Goal: Contribute content: Add original content to the website for others to see

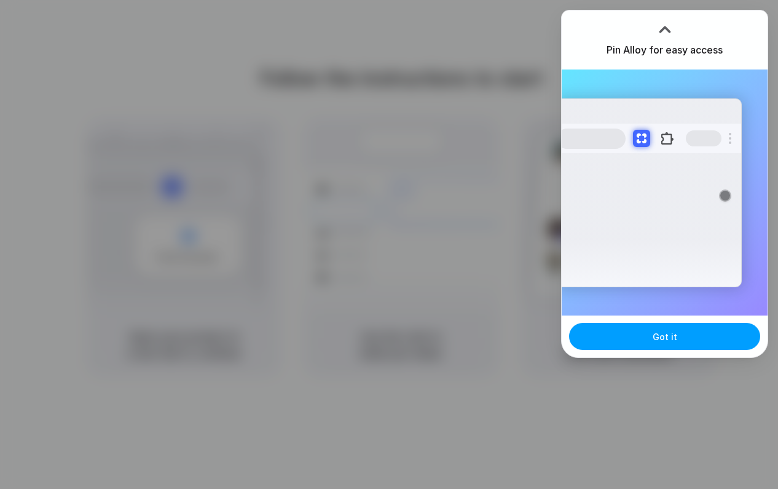
click at [638, 337] on button "Got it" at bounding box center [664, 336] width 191 height 27
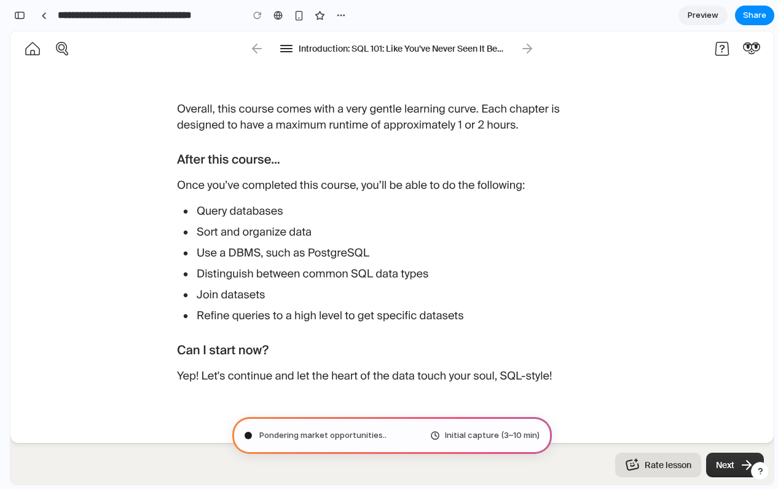
scroll to position [899, 0]
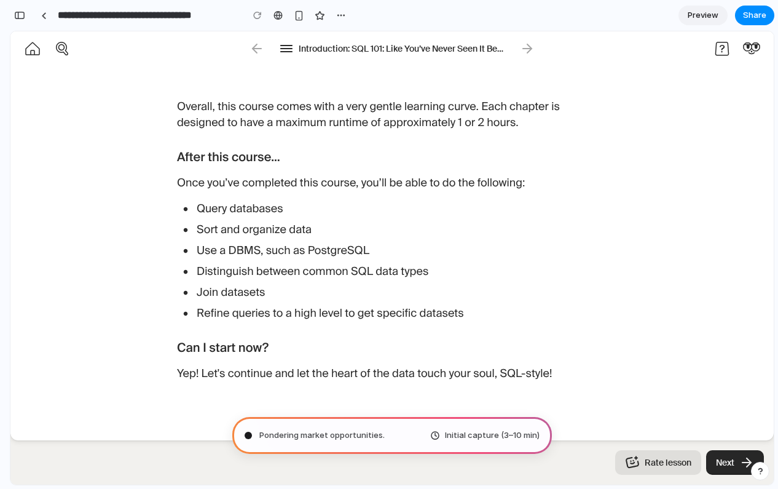
click at [714, 459] on button "Next" at bounding box center [735, 462] width 58 height 25
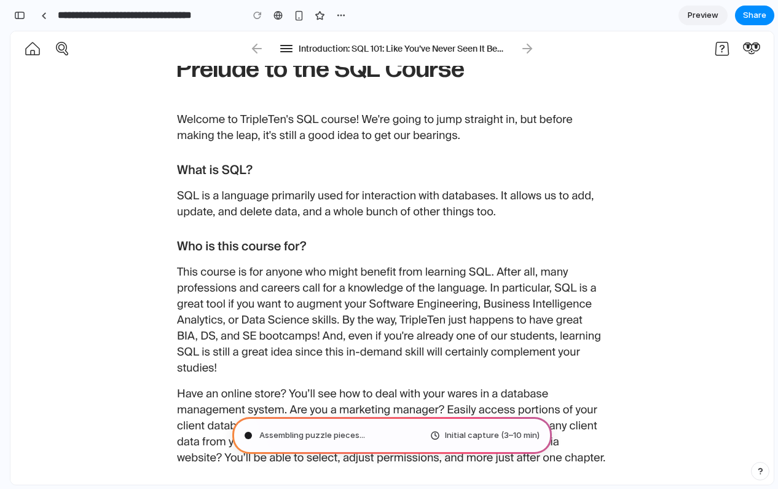
scroll to position [0, 0]
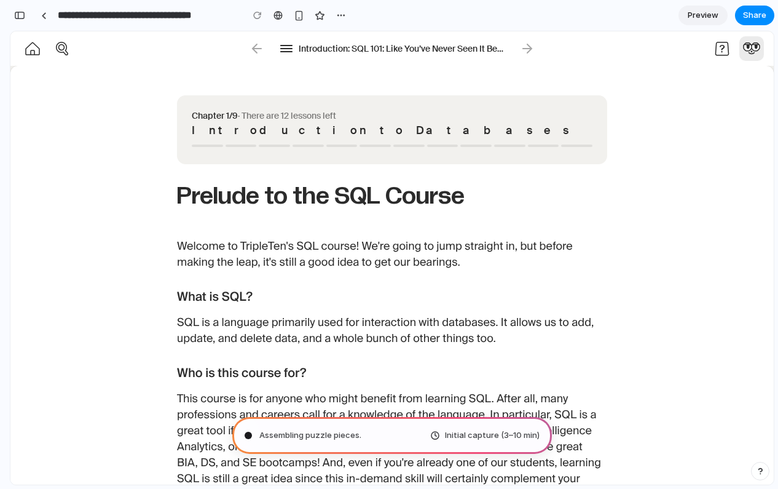
click at [749, 47] on icon "button" at bounding box center [747, 48] width 7 height 6
click at [315, 433] on span "Distilling requirements ..." at bounding box center [305, 435] width 92 height 12
click at [441, 428] on div "Distilling requirements Initial capture (3–10 min)" at bounding box center [392, 435] width 320 height 37
click at [278, 445] on div "Performing digital alchemy . Initial capture (3–10 min)" at bounding box center [392, 435] width 320 height 37
type input "**********"
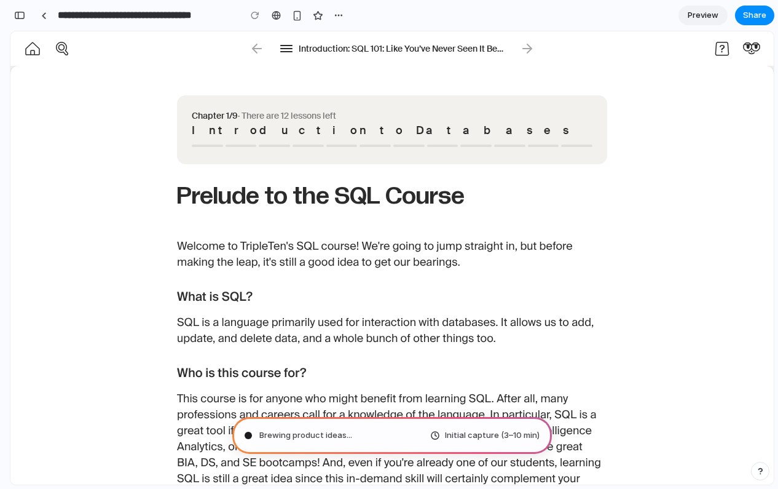
click at [303, 444] on div "Brewing product ideas ... Initial capture (3–10 min)" at bounding box center [392, 435] width 320 height 37
click at [301, 443] on div "Brewing product ideas .. Initial capture (3–10 min)" at bounding box center [392, 435] width 320 height 37
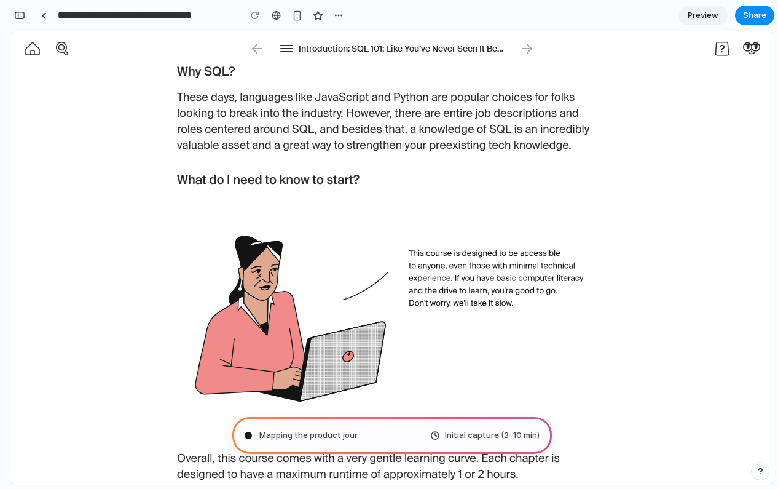
scroll to position [649, 0]
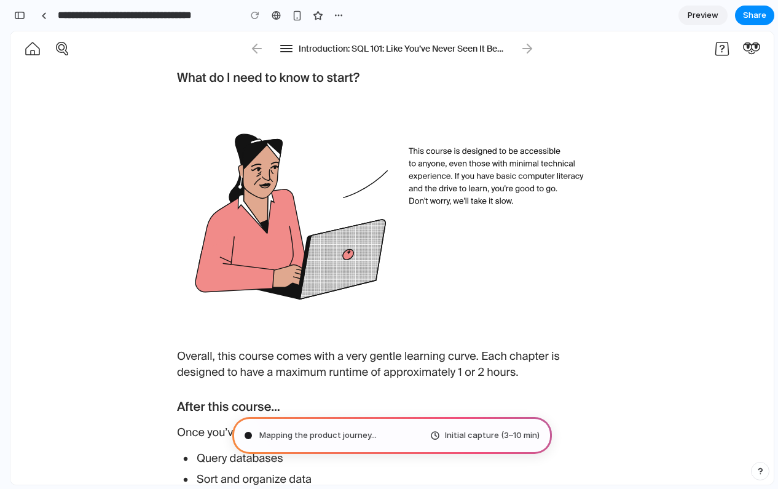
click at [248, 434] on div at bounding box center [248, 435] width 6 height 6
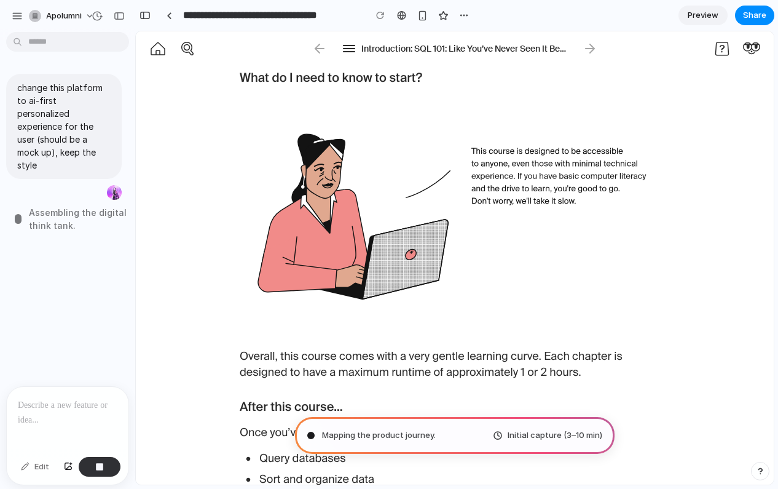
click at [46, 414] on div at bounding box center [68, 419] width 122 height 65
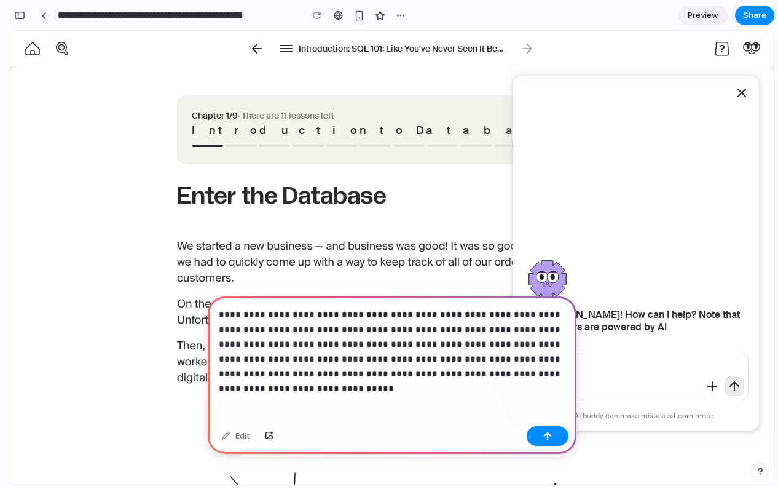
scroll to position [3, 0]
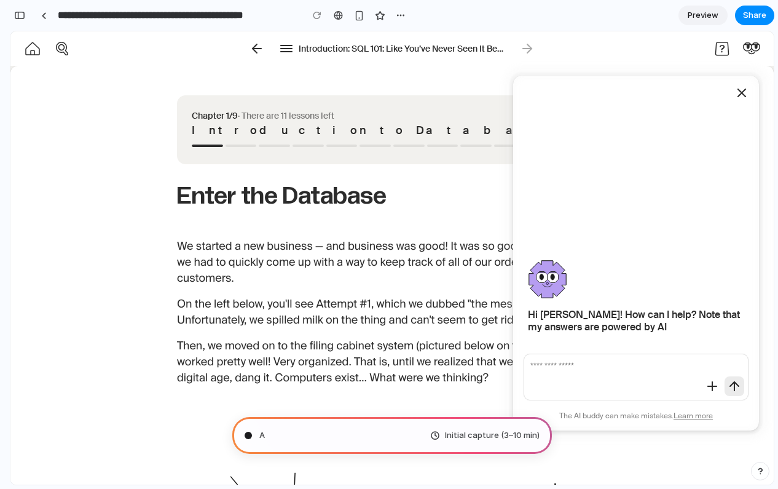
type input "**********"
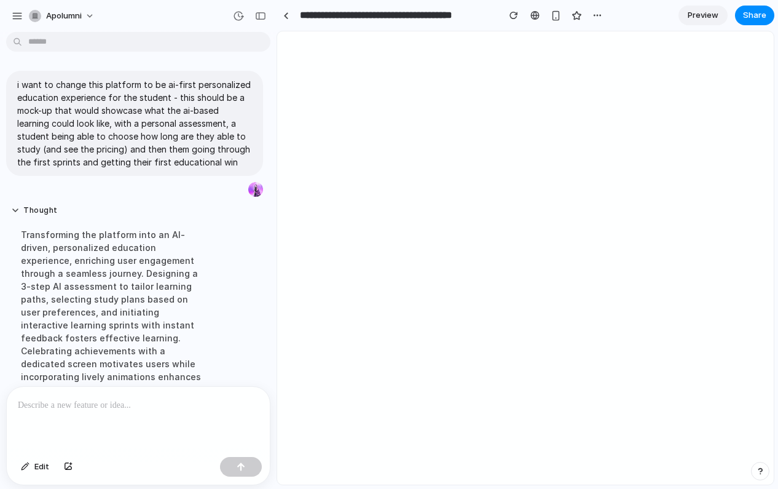
scroll to position [98, 0]
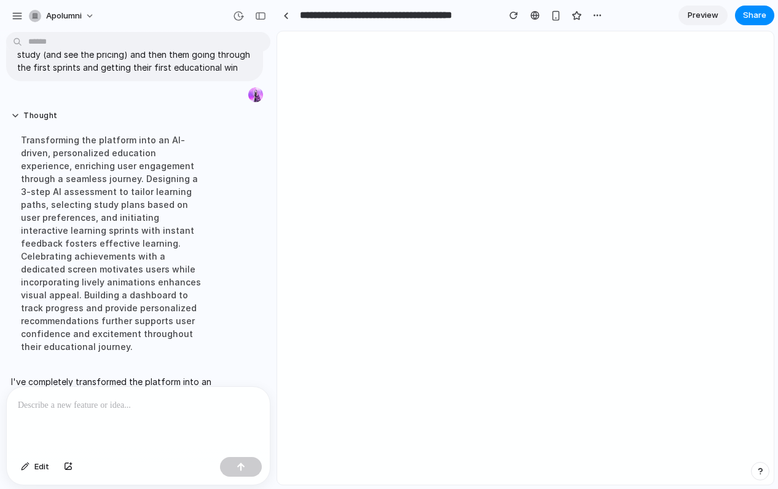
click at [173, 422] on div at bounding box center [138, 419] width 263 height 65
drag, startPoint x: 108, startPoint y: 401, endPoint x: -56, endPoint y: 401, distance: 163.5
click at [0, 401] on html "**********" at bounding box center [389, 244] width 778 height 489
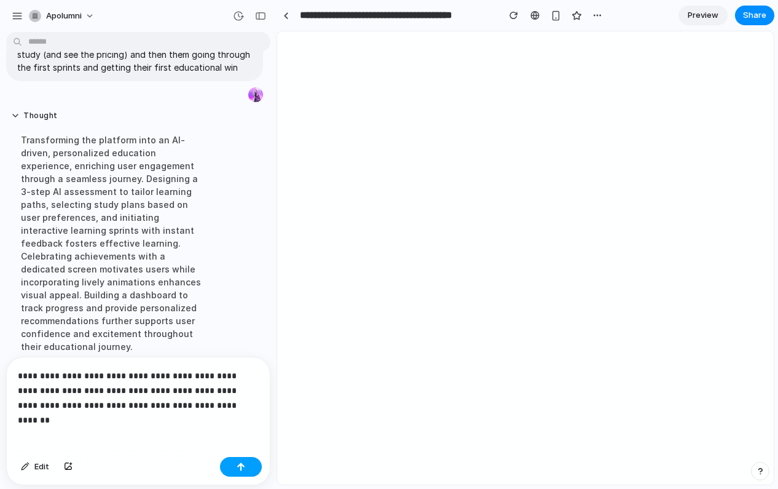
click at [240, 471] on button "button" at bounding box center [241, 467] width 42 height 20
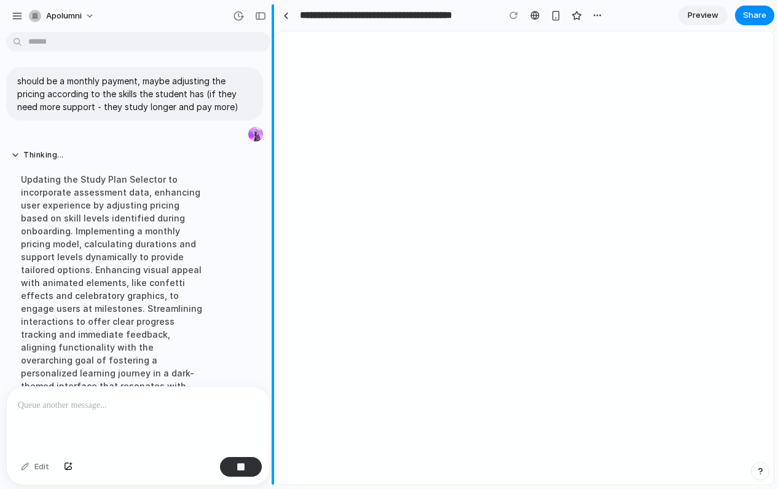
scroll to position [457, 0]
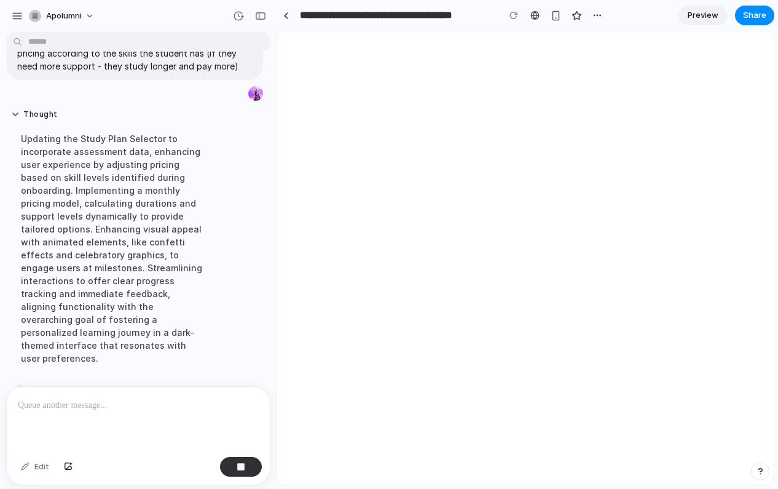
click at [119, 419] on div at bounding box center [138, 419] width 263 height 65
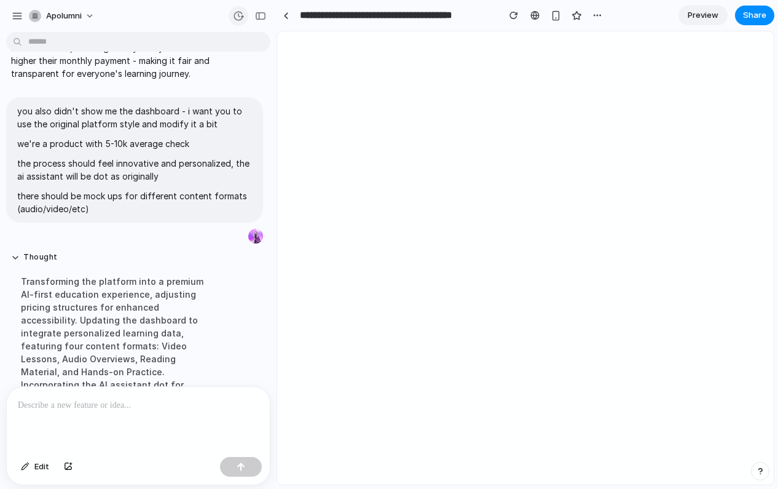
scroll to position [704, 0]
click at [290, 15] on link at bounding box center [286, 15] width 18 height 18
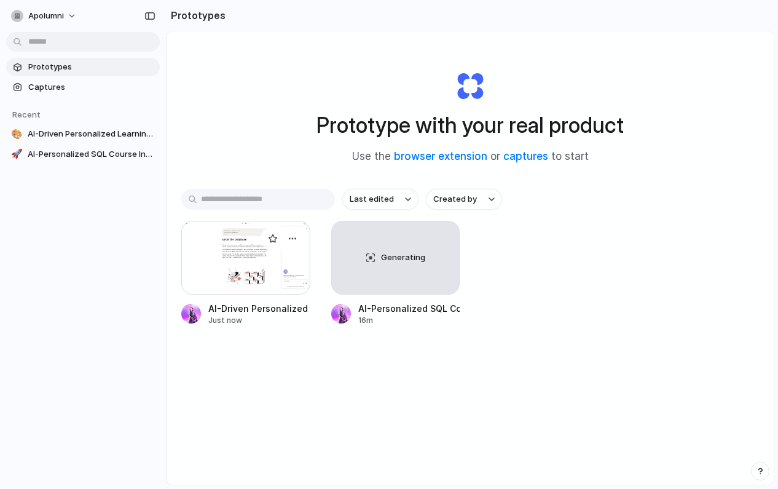
click at [227, 250] on div at bounding box center [245, 258] width 129 height 74
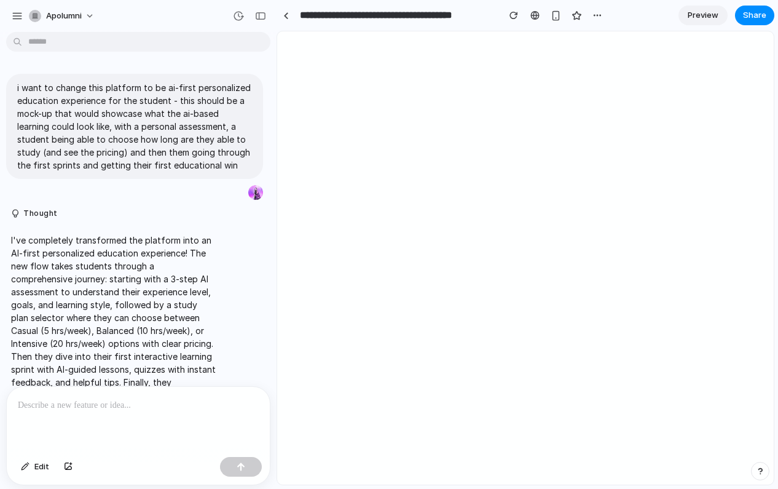
scroll to position [829, 0]
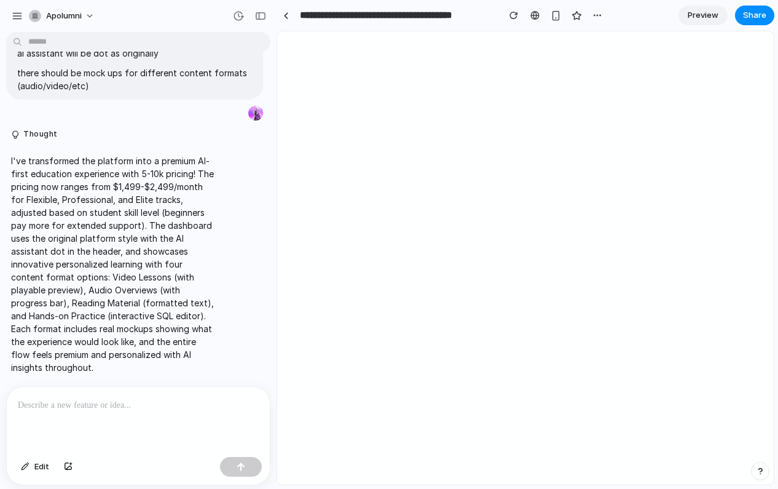
click at [97, 417] on div at bounding box center [138, 419] width 263 height 65
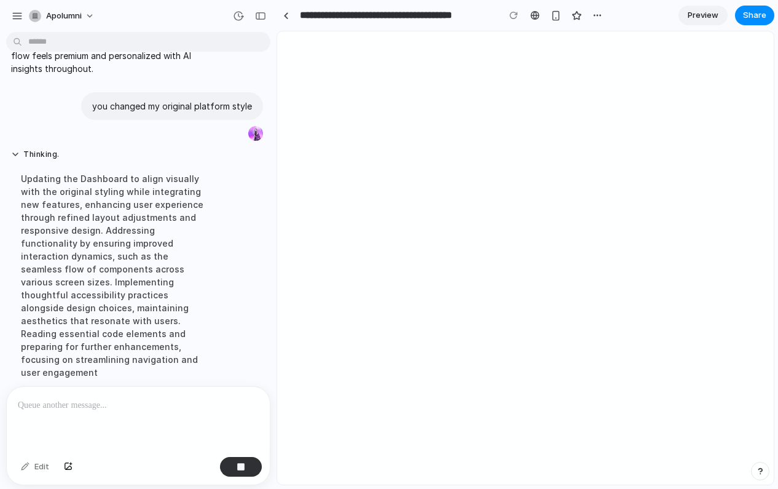
scroll to position [1154, 0]
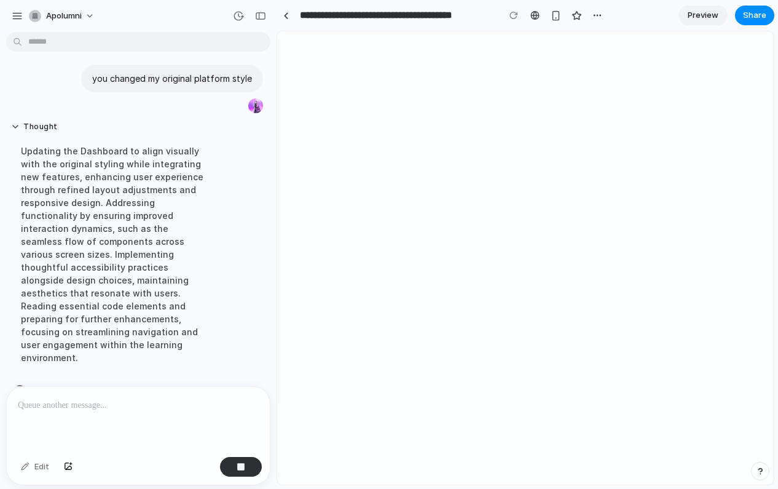
click at [120, 407] on p at bounding box center [138, 405] width 241 height 15
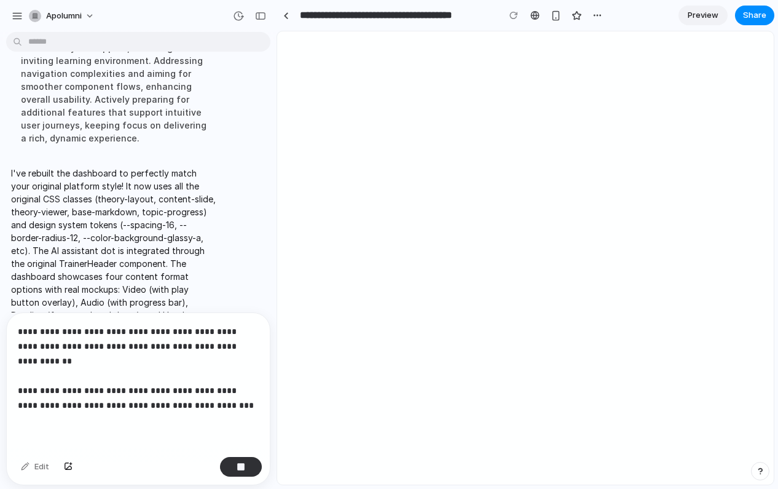
scroll to position [1435, 0]
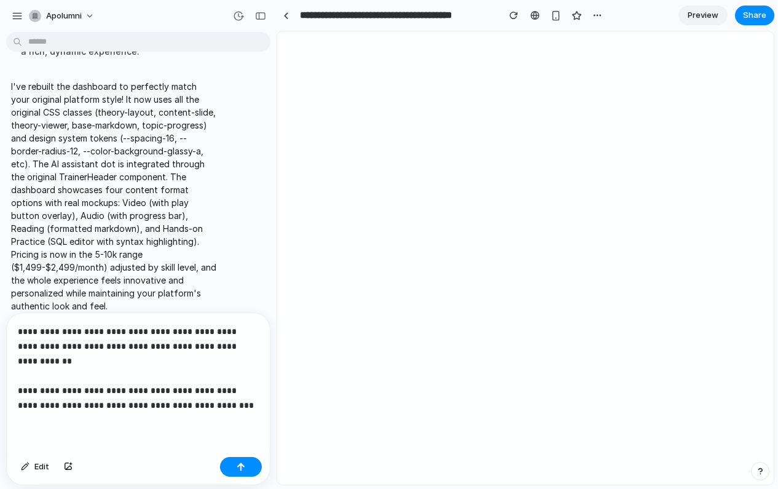
click at [78, 330] on p "**********" at bounding box center [138, 368] width 241 height 89
click at [127, 346] on p "**********" at bounding box center [138, 368] width 241 height 89
click at [104, 357] on p "**********" at bounding box center [138, 368] width 241 height 89
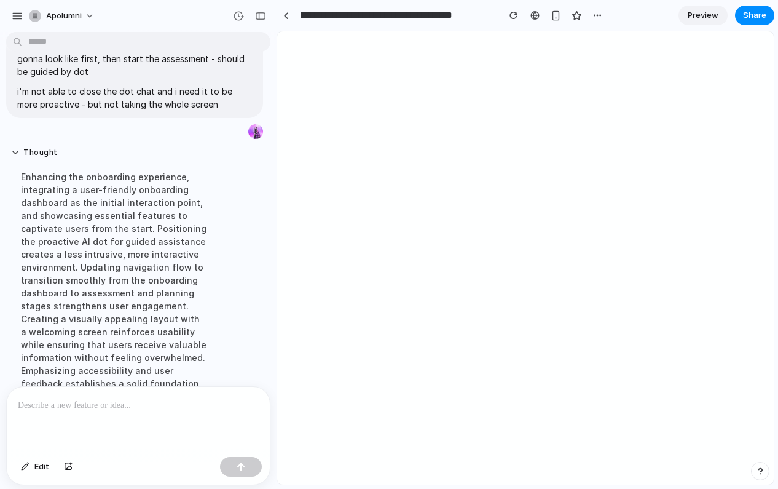
scroll to position [1790, 0]
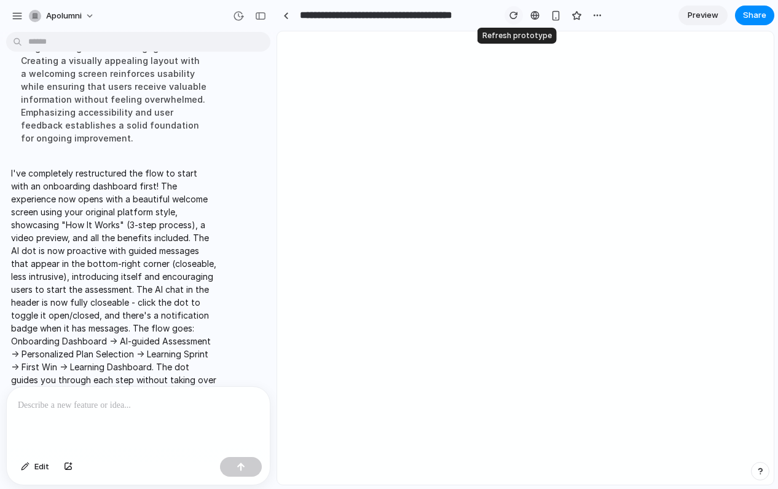
click at [512, 15] on div "button" at bounding box center [514, 15] width 9 height 9
click at [512, 14] on div "button" at bounding box center [514, 15] width 9 height 9
click at [117, 415] on div at bounding box center [138, 419] width 263 height 65
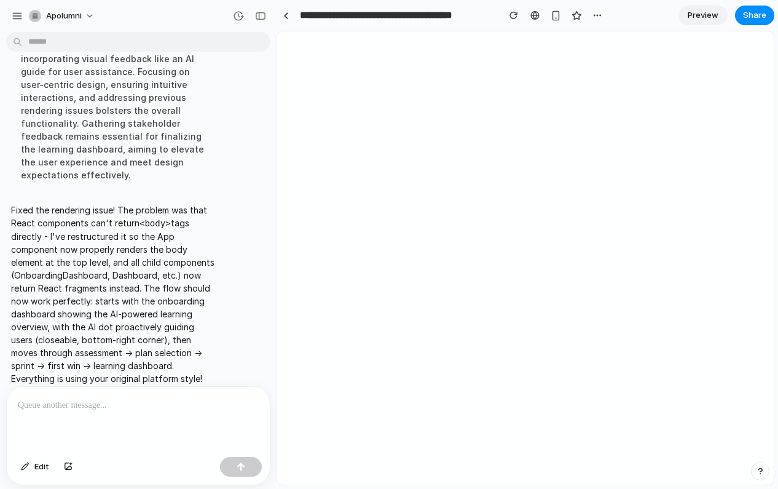
scroll to position [2070, 0]
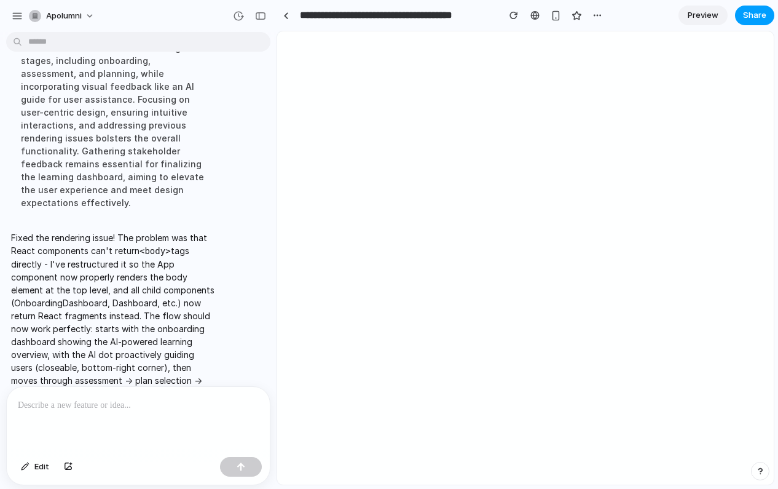
click at [755, 12] on span "Share" at bounding box center [754, 15] width 23 height 12
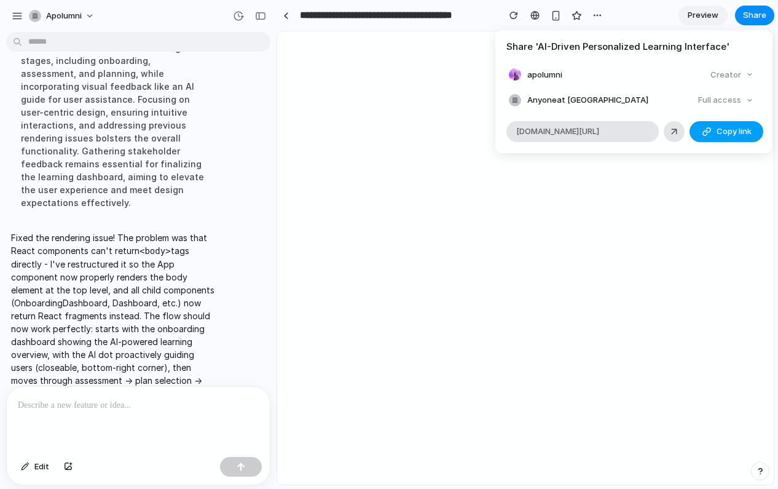
click at [706, 136] on button "Copy link" at bounding box center [727, 131] width 74 height 21
click at [623, 235] on div "Share ' AI-Driven Personalized Learning Interface ' apolumni Creator Anyone at …" at bounding box center [389, 244] width 778 height 489
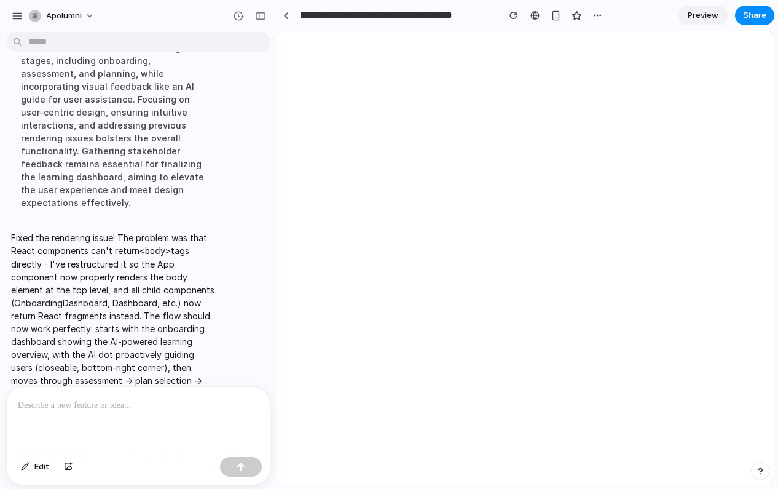
click at [102, 408] on p at bounding box center [138, 405] width 241 height 15
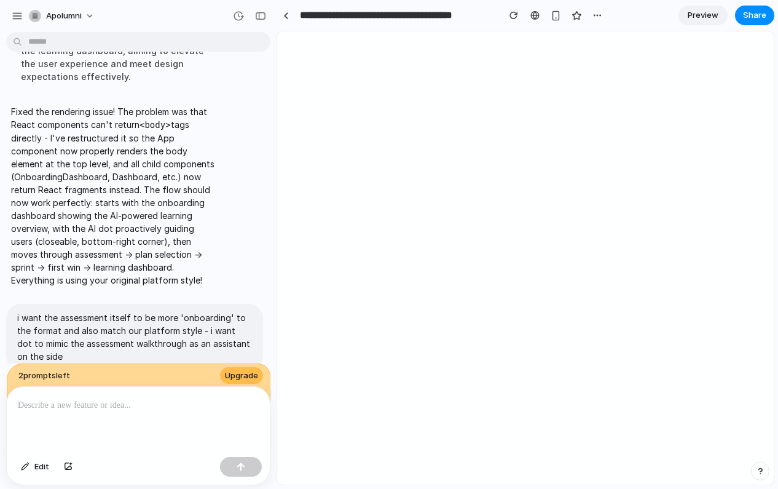
scroll to position [2387, 0]
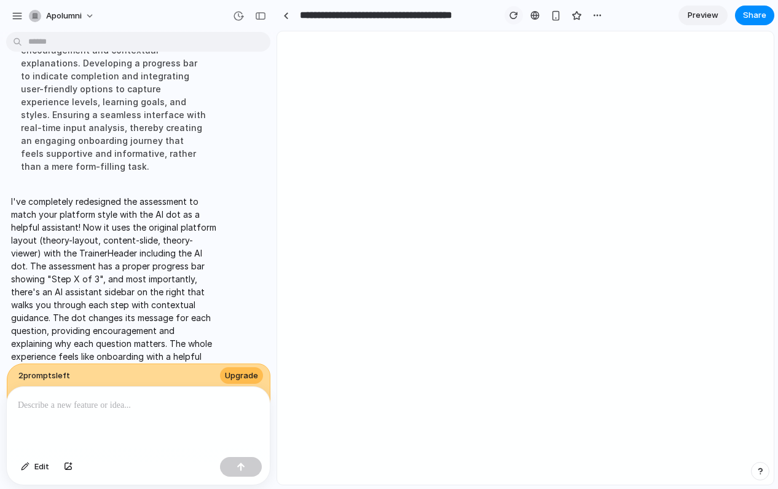
click at [519, 18] on button "button" at bounding box center [514, 15] width 18 height 18
click at [139, 422] on div at bounding box center [138, 419] width 263 height 65
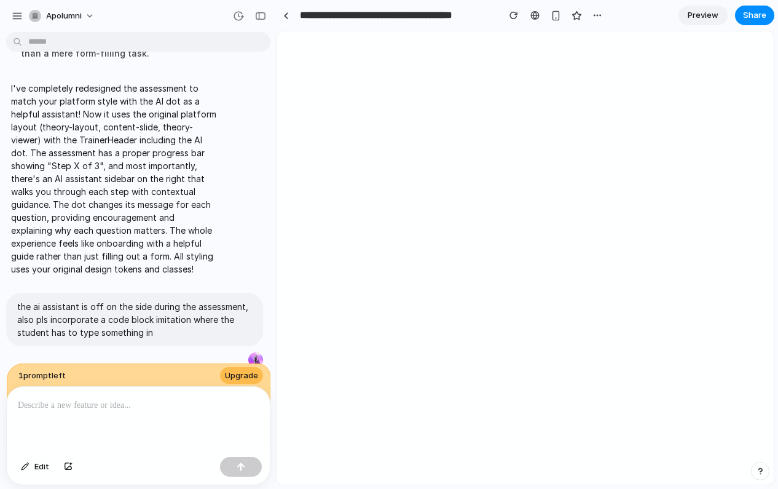
scroll to position [2706, 0]
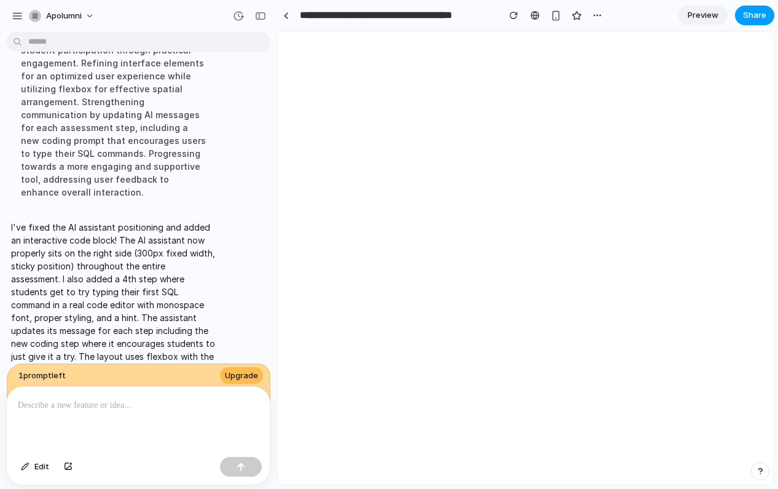
click at [745, 9] on span "Share" at bounding box center [754, 15] width 23 height 12
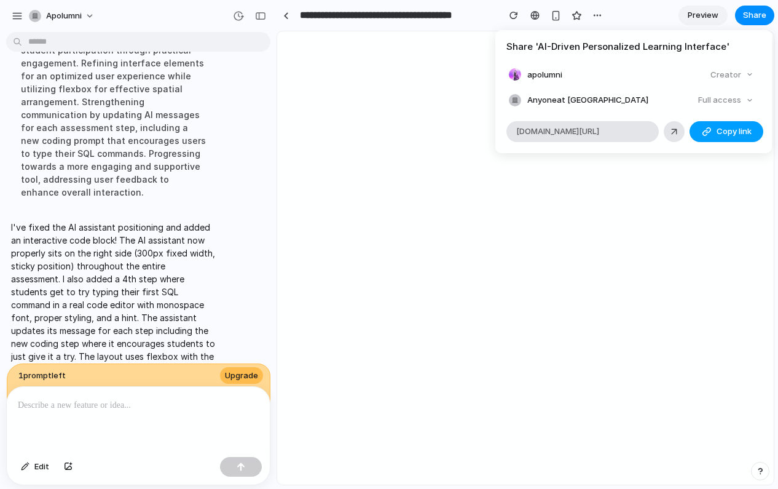
click at [703, 127] on div "button" at bounding box center [707, 132] width 10 height 10
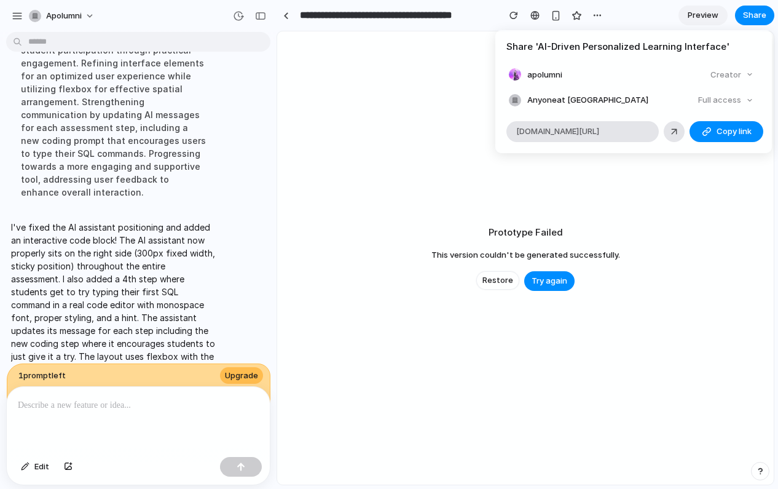
scroll to position [2901, 0]
